Goal: Task Accomplishment & Management: Use online tool/utility

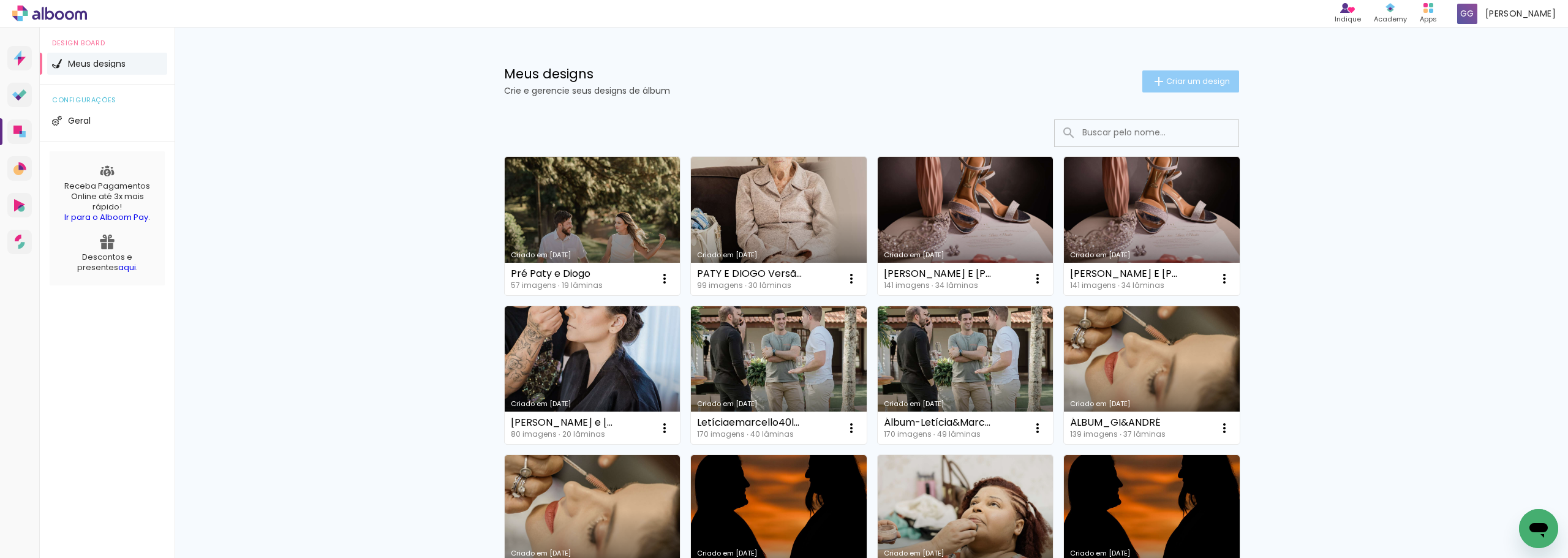
click at [1189, 85] on span "Criar um design" at bounding box center [1199, 81] width 64 height 8
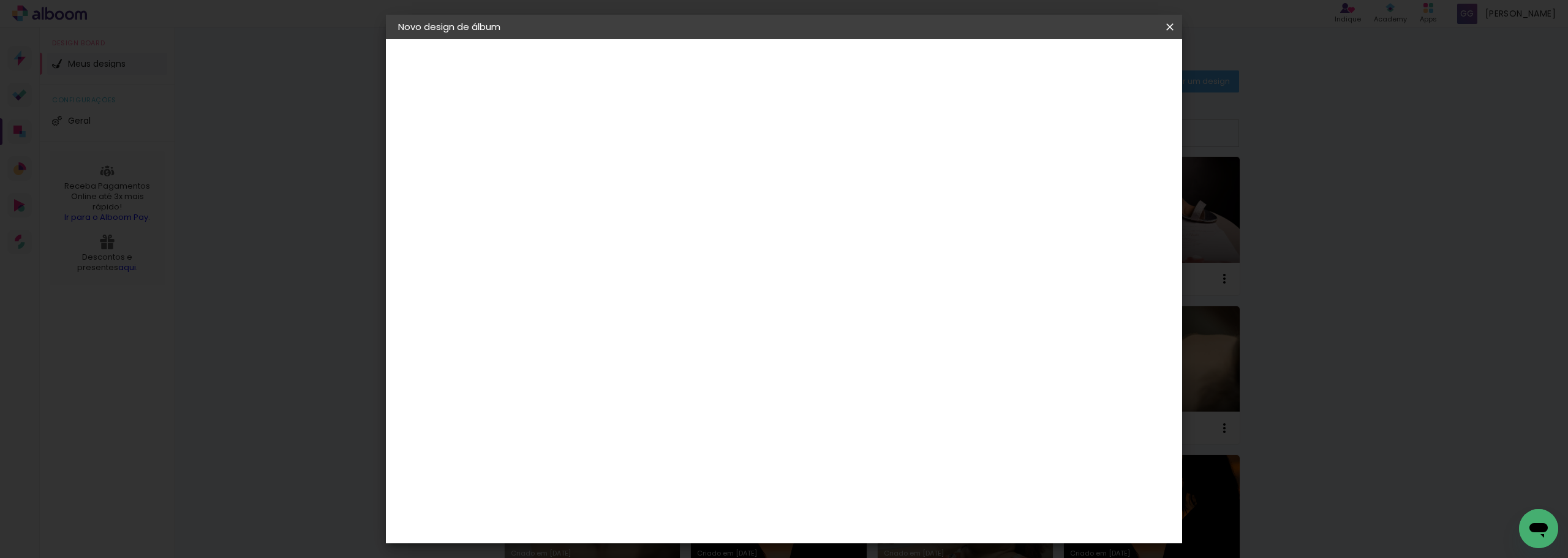
click at [599, 158] on input at bounding box center [599, 164] width 0 height 19
type input "Heloísa e [PERSON_NAME]"
type paper-input "Heloísa e [PERSON_NAME]"
click at [0, 0] on slot "Avançar" at bounding box center [0, 0] width 0 height 0
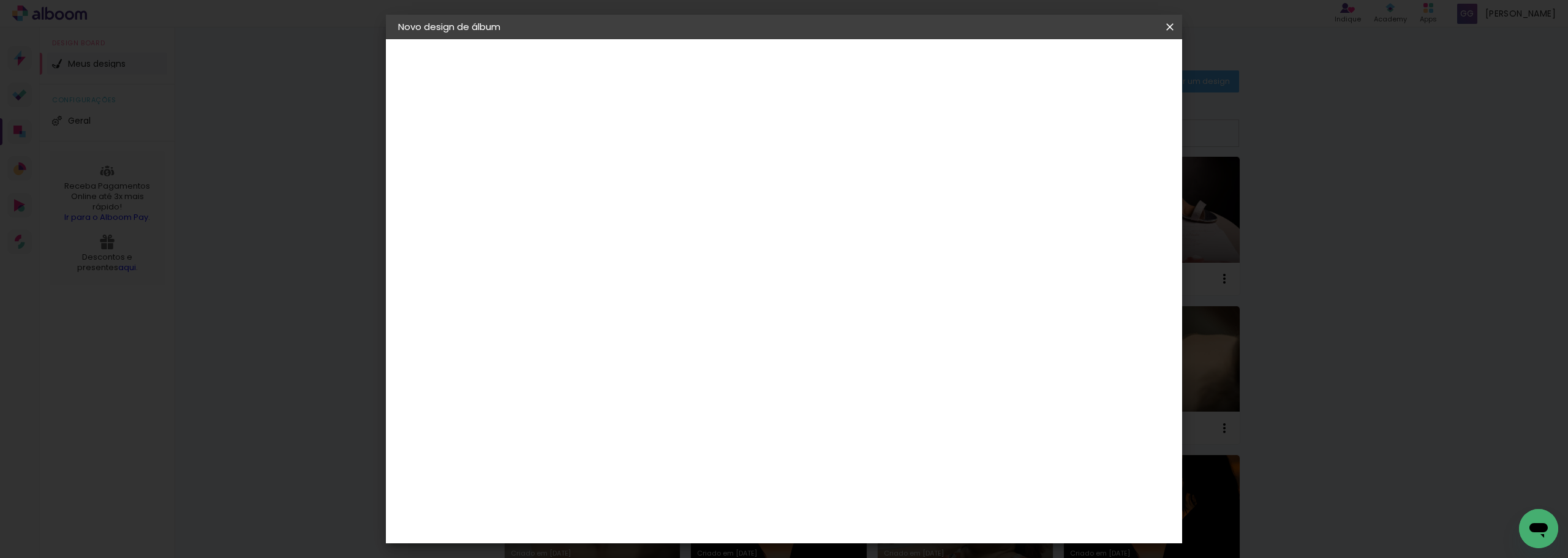
click at [582, 460] on img at bounding box center [576, 467] width 14 height 14
click at [0, 0] on slot "Avançar" at bounding box center [0, 0] width 0 height 0
click at [682, 339] on span "25 × 25" at bounding box center [653, 355] width 57 height 32
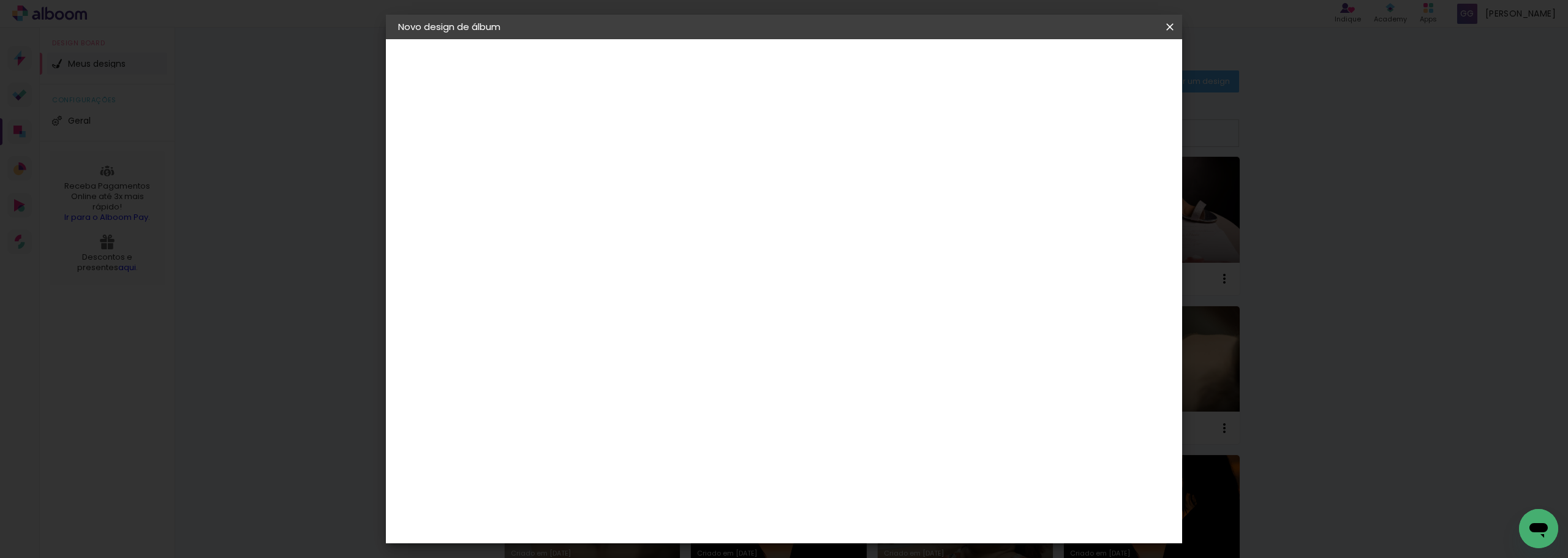
click at [798, 58] on paper-button "Avançar" at bounding box center [768, 65] width 60 height 21
click at [1024, 136] on div at bounding box center [1018, 131] width 11 height 11
type paper-checkbox "on"
click at [1106, 75] on paper-button "Iniciar design" at bounding box center [1065, 65] width 80 height 21
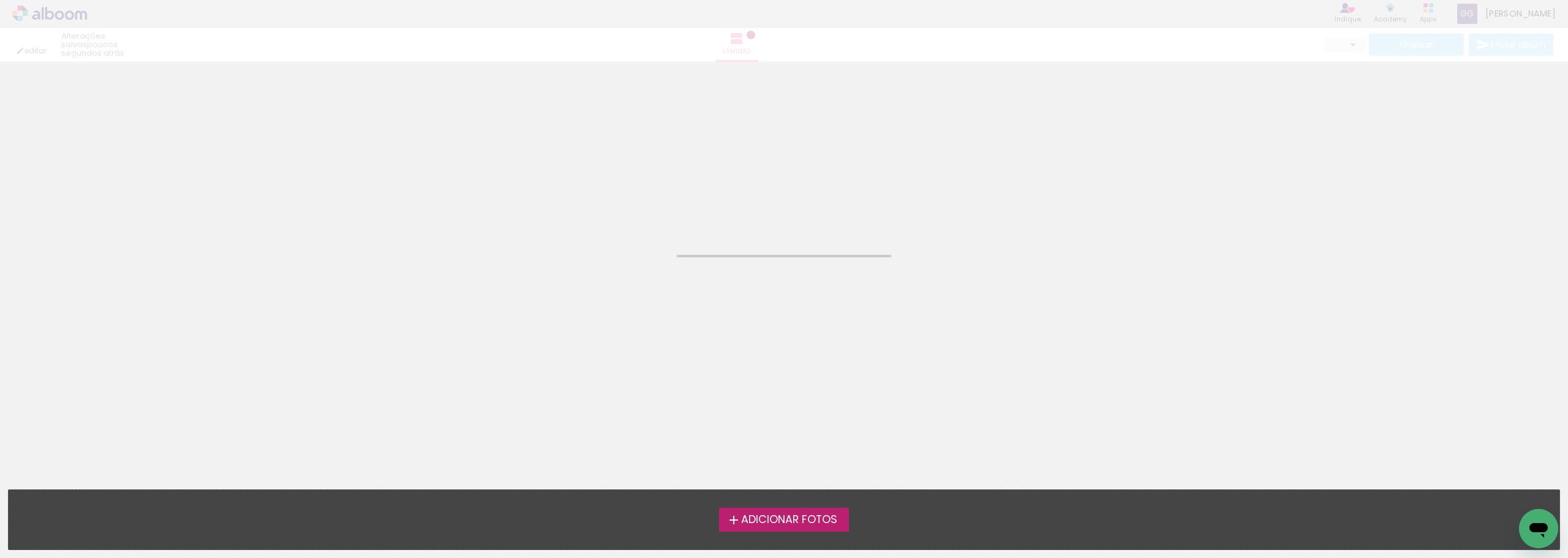
click at [787, 525] on span "Adicionar Fotos" at bounding box center [789, 519] width 96 height 11
click at [0, 0] on input "file" at bounding box center [0, 0] width 0 height 0
